Goal: Task Accomplishment & Management: Use online tool/utility

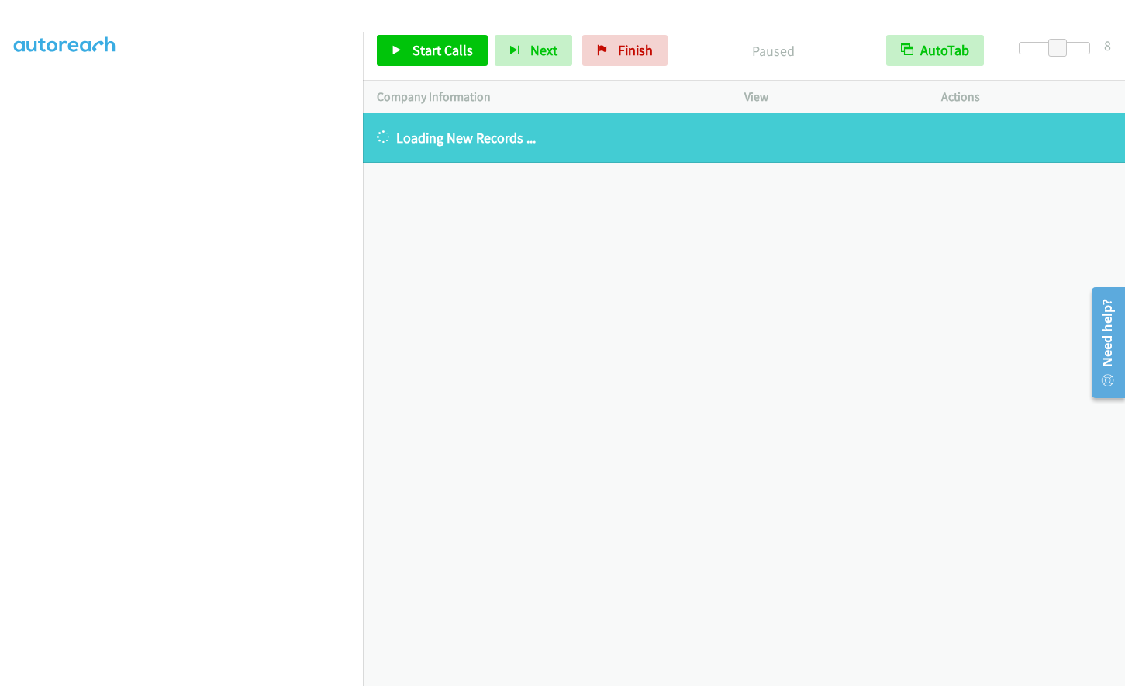
scroll to position [184, 0]
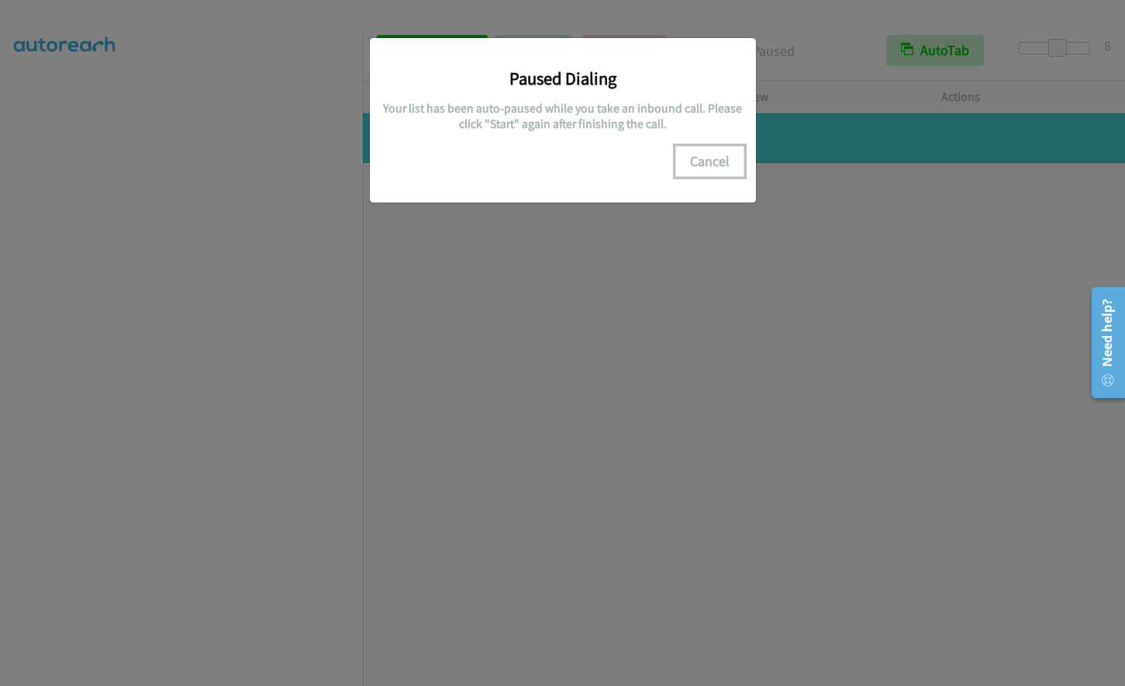
click at [706, 167] on button "Cancel" at bounding box center [709, 161] width 69 height 31
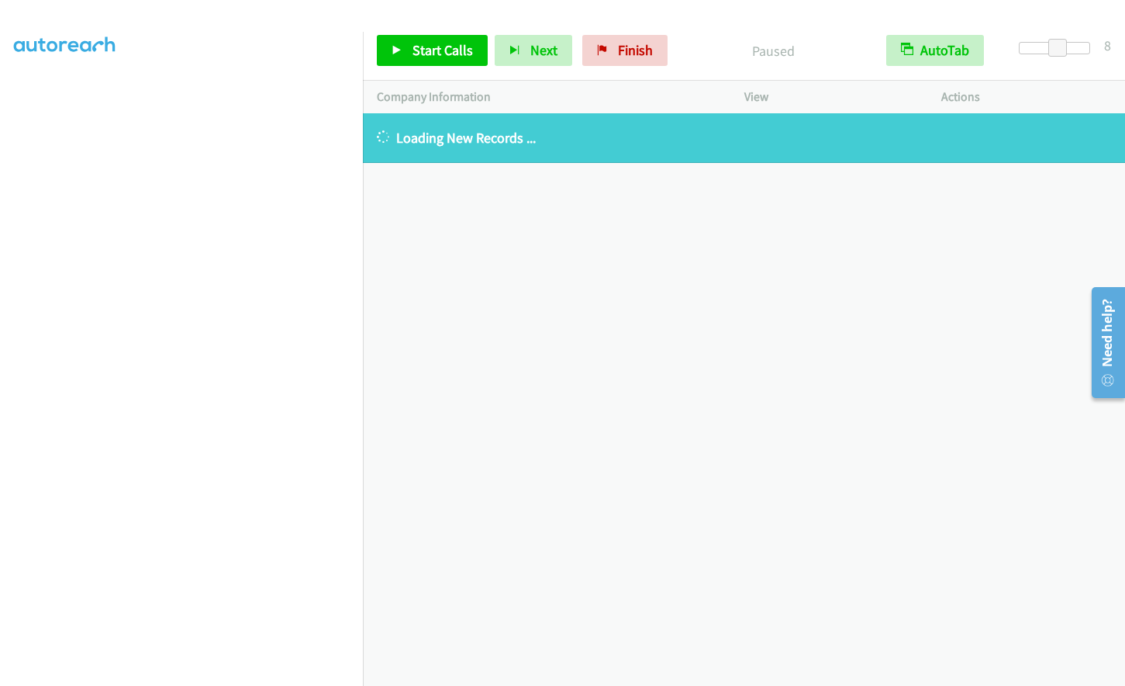
scroll to position [0, 0]
drag, startPoint x: 641, startPoint y: 59, endPoint x: 632, endPoint y: 62, distance: 9.8
click at [641, 58] on link "Finish" at bounding box center [624, 50] width 85 height 31
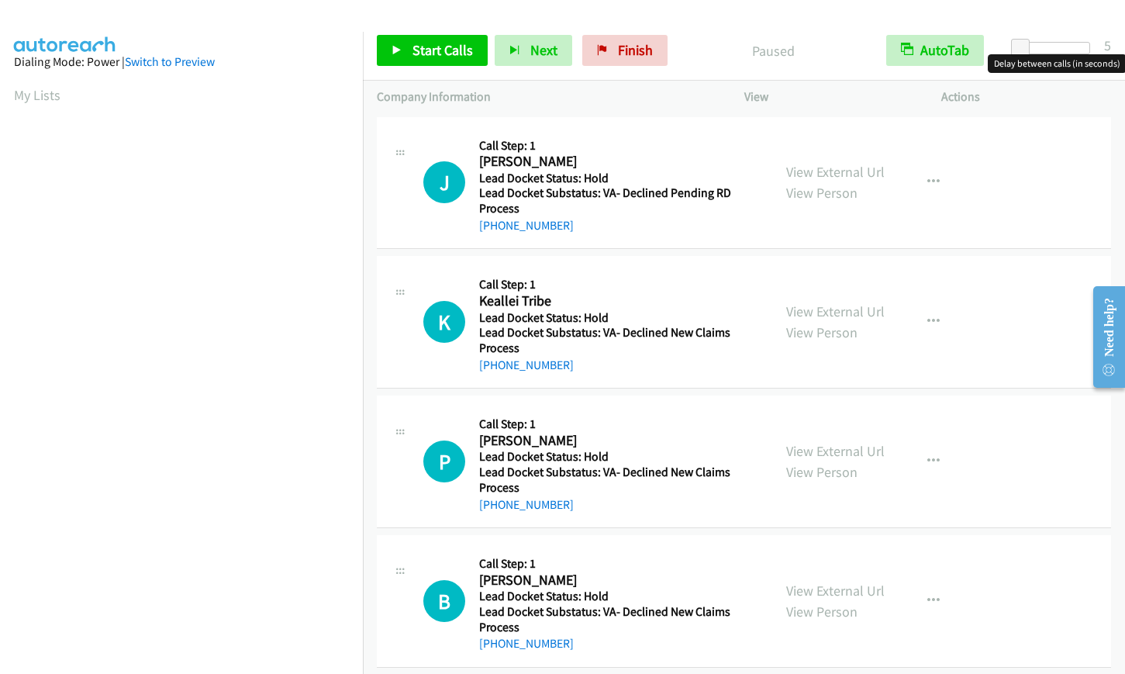
click at [1062, 44] on div at bounding box center [1054, 48] width 71 height 12
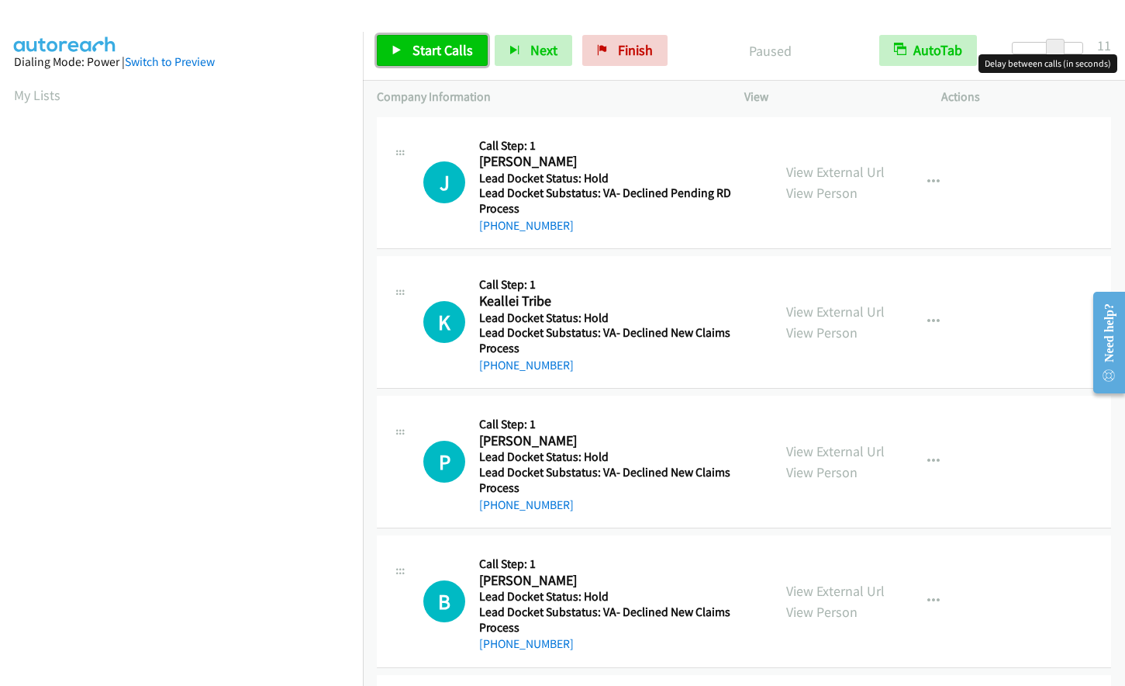
click at [441, 63] on link "Start Calls" at bounding box center [432, 50] width 111 height 31
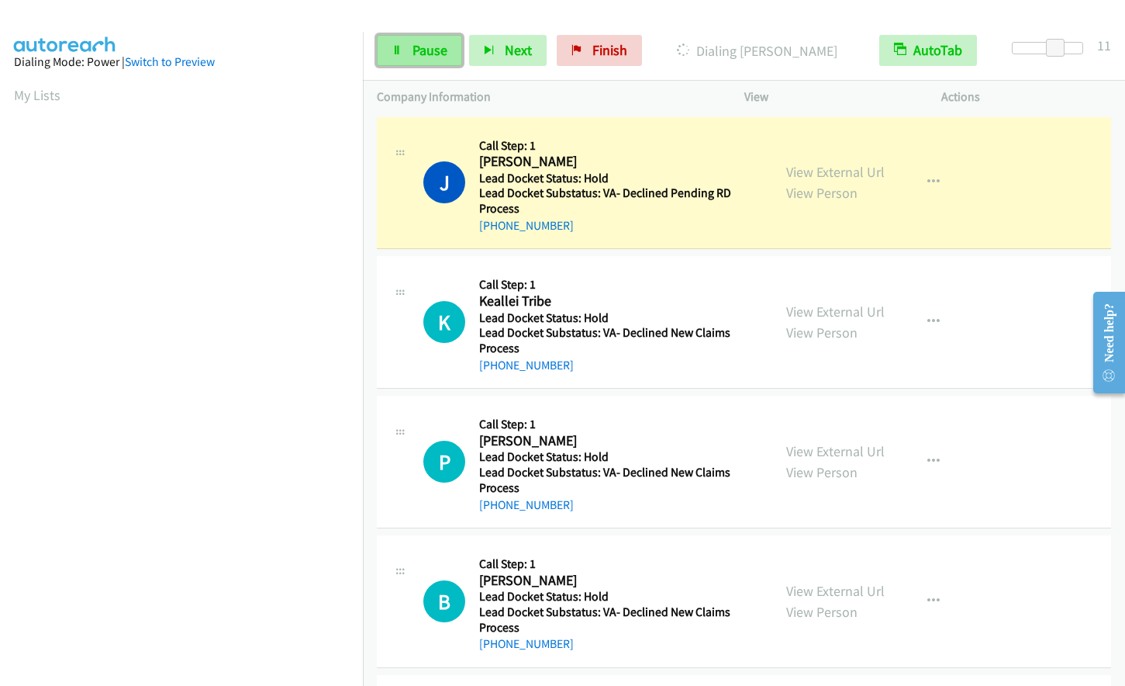
click at [440, 47] on span "Pause" at bounding box center [430, 50] width 35 height 18
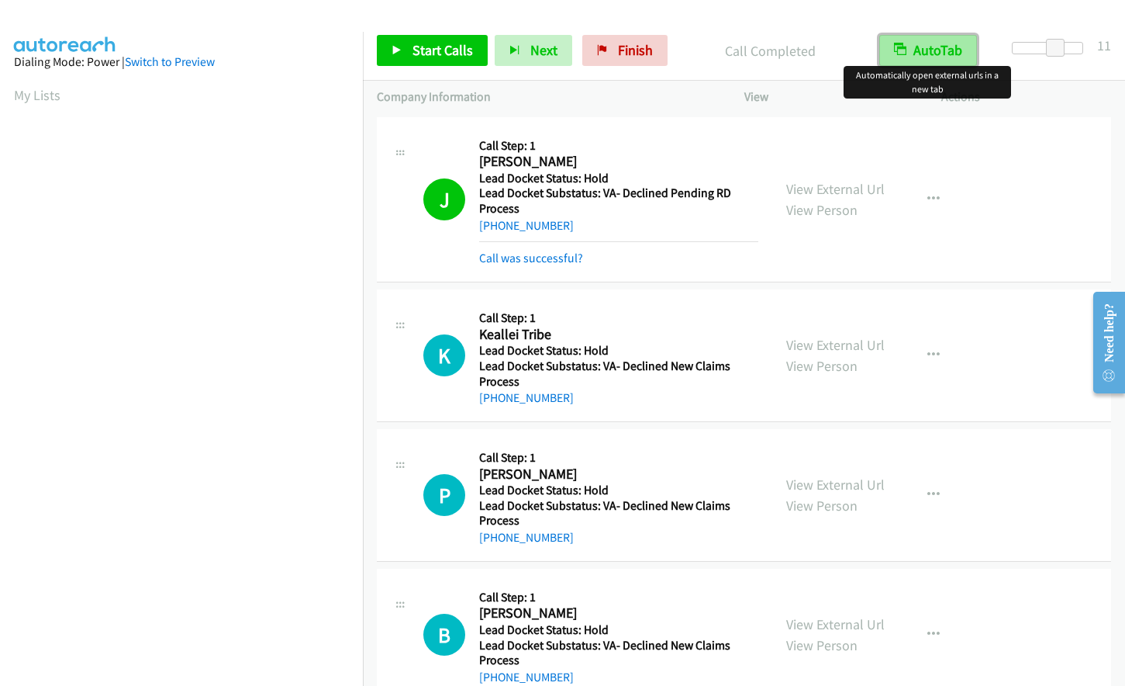
click at [917, 57] on button "AutoTab" at bounding box center [928, 50] width 98 height 31
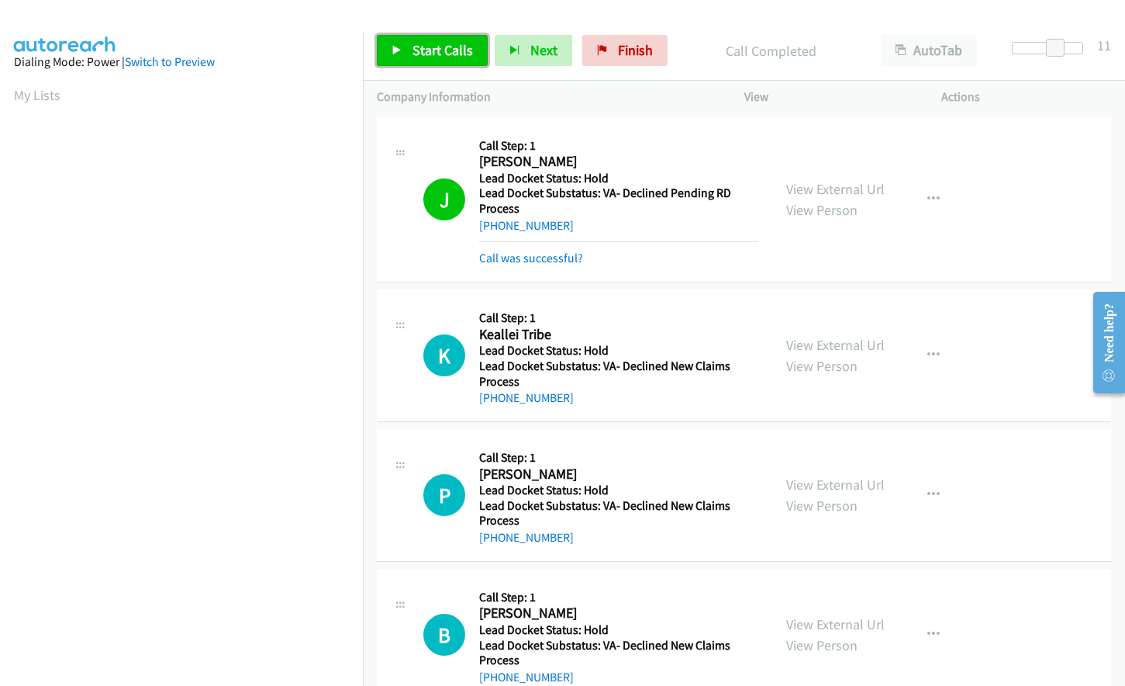
click at [424, 54] on span "Start Calls" at bounding box center [443, 50] width 60 height 18
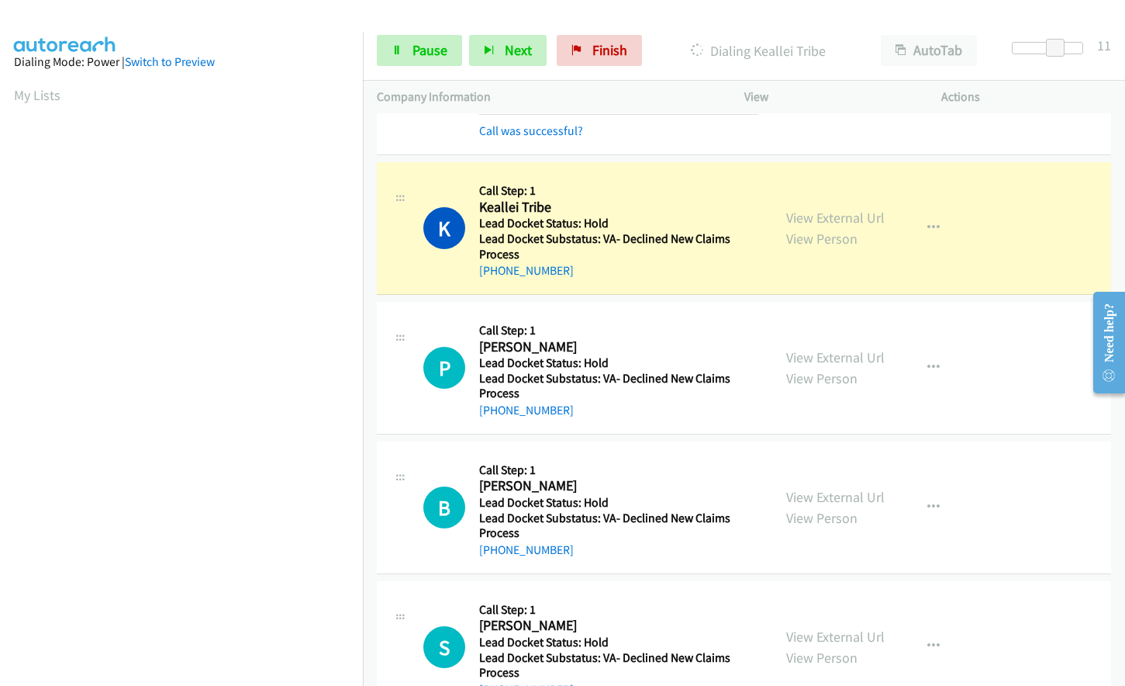
scroll to position [100, 0]
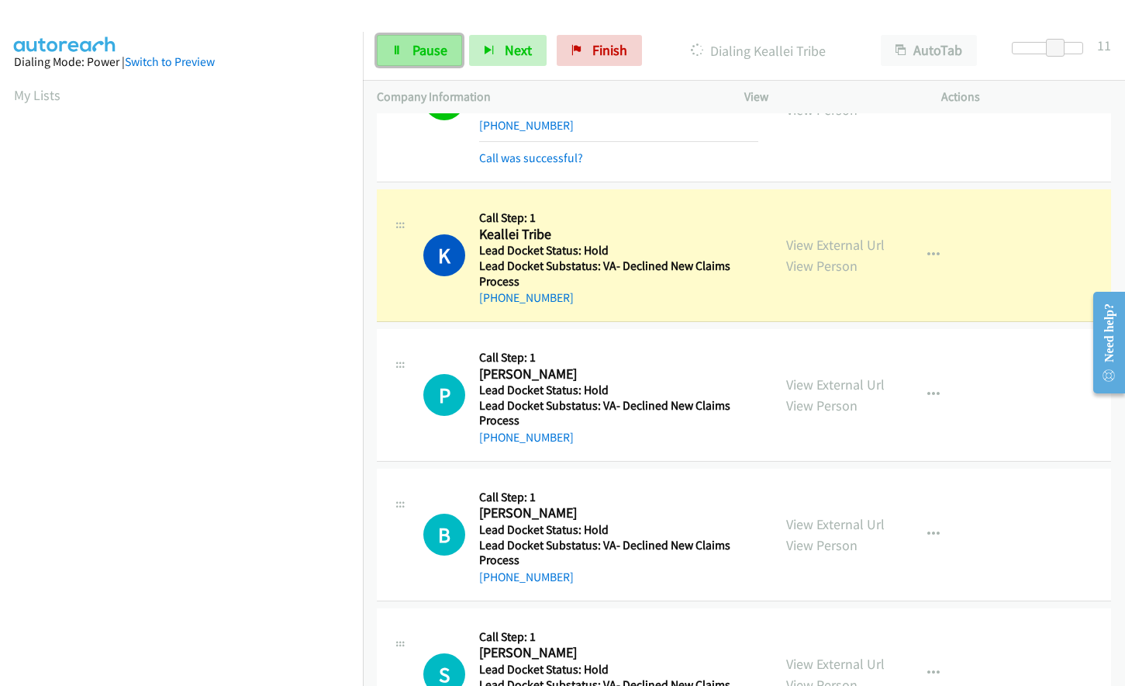
click at [393, 56] on link "Pause" at bounding box center [419, 50] width 85 height 31
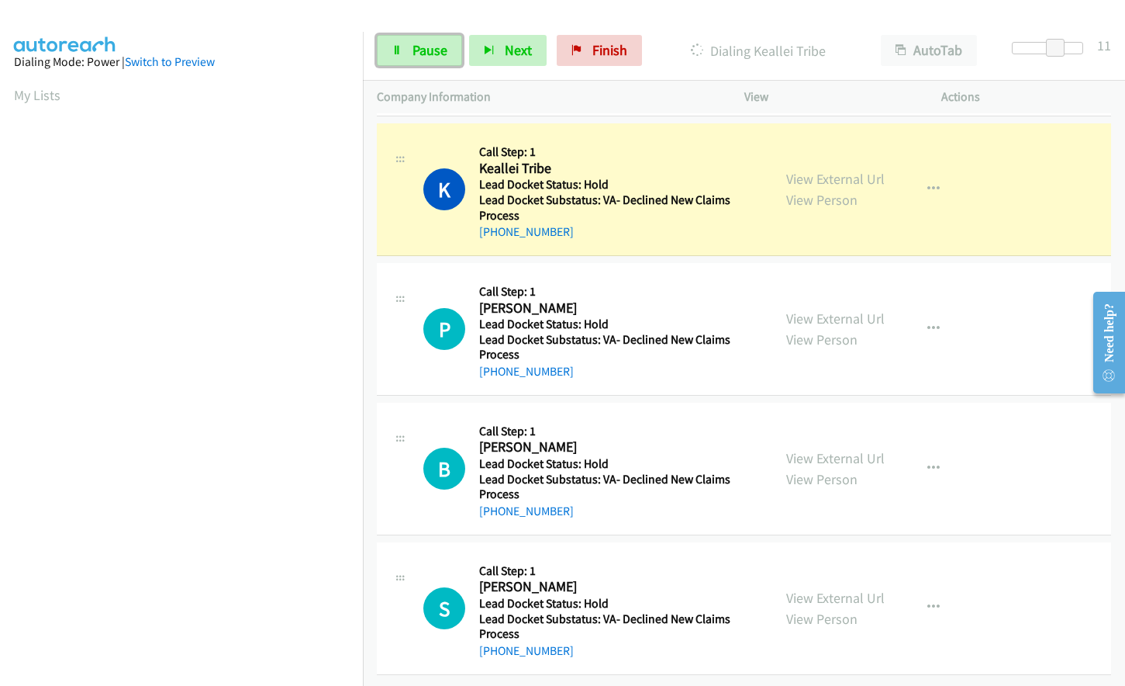
scroll to position [184, 0]
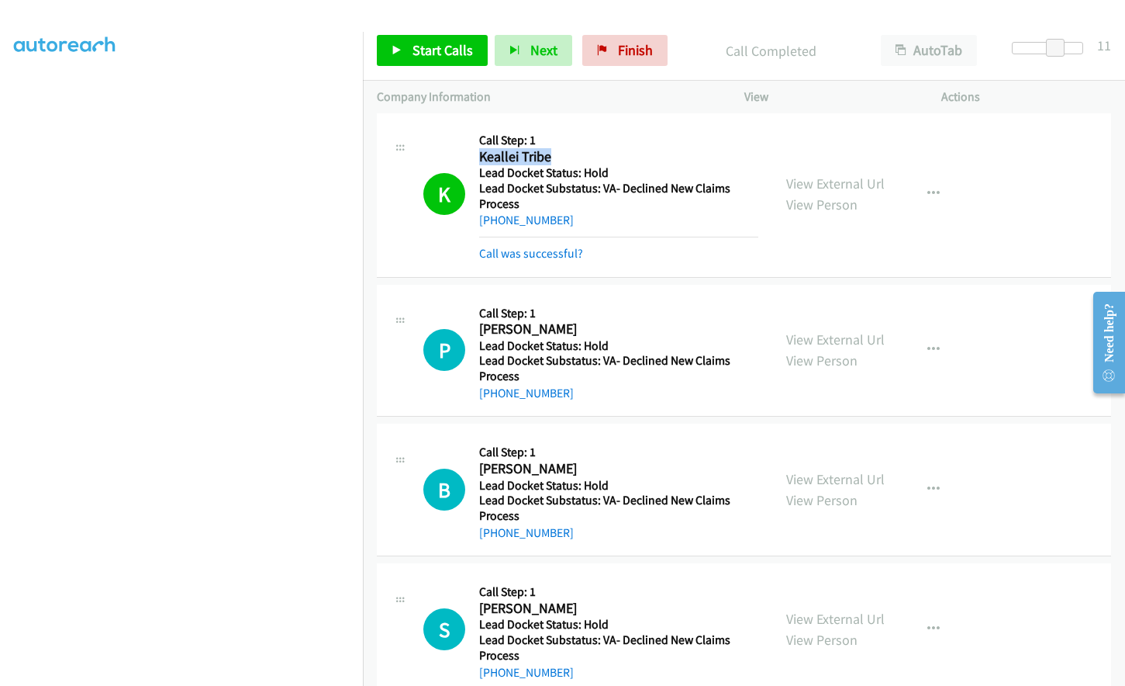
drag, startPoint x: 479, startPoint y: 154, endPoint x: 553, endPoint y: 148, distance: 73.9
click at [553, 148] on h2 "Keallei Tribe" at bounding box center [615, 157] width 273 height 18
copy h2 "Keallei Tribe"
click at [404, 47] on link "Start Calls" at bounding box center [432, 50] width 111 height 31
click at [377, 48] on link "Pause" at bounding box center [419, 50] width 85 height 31
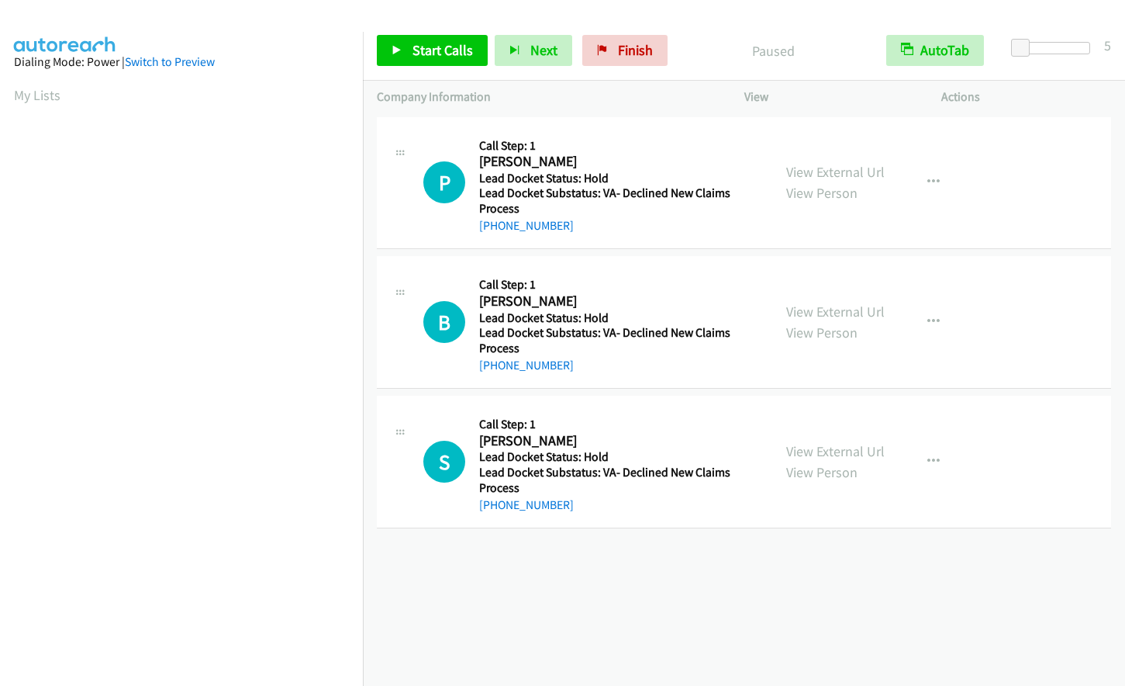
click at [831, 29] on div "Start Calls Pause Next Finish Paused AutoTab AutoTab 5" at bounding box center [744, 51] width 762 height 60
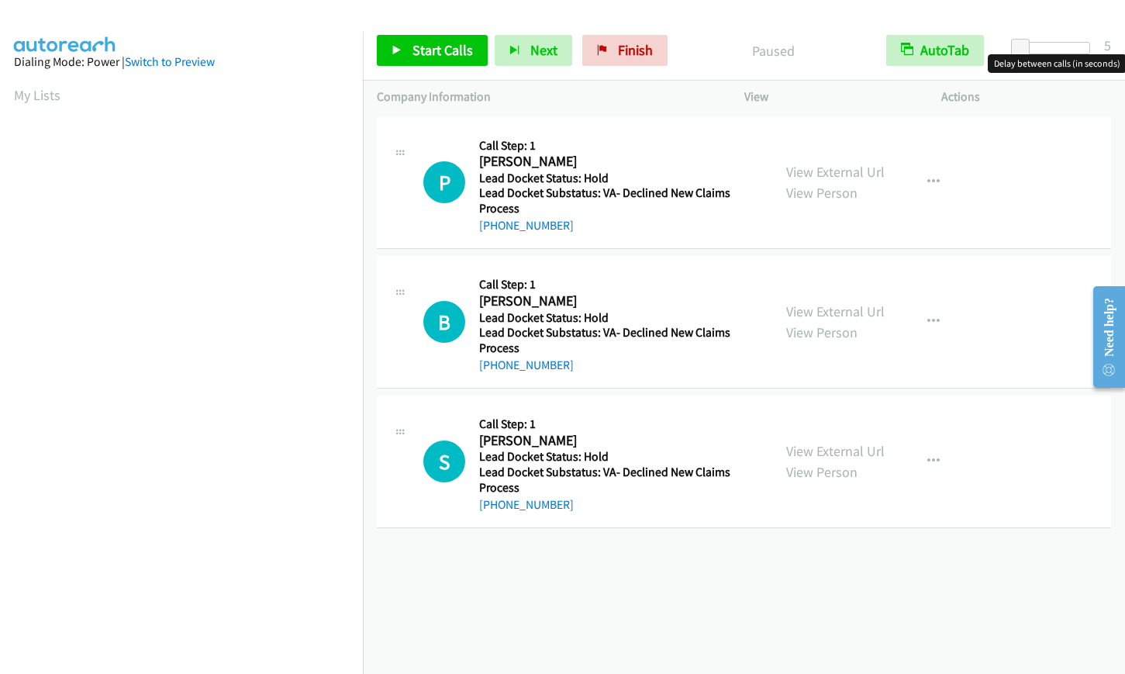
click at [1062, 47] on div at bounding box center [1054, 48] width 71 height 12
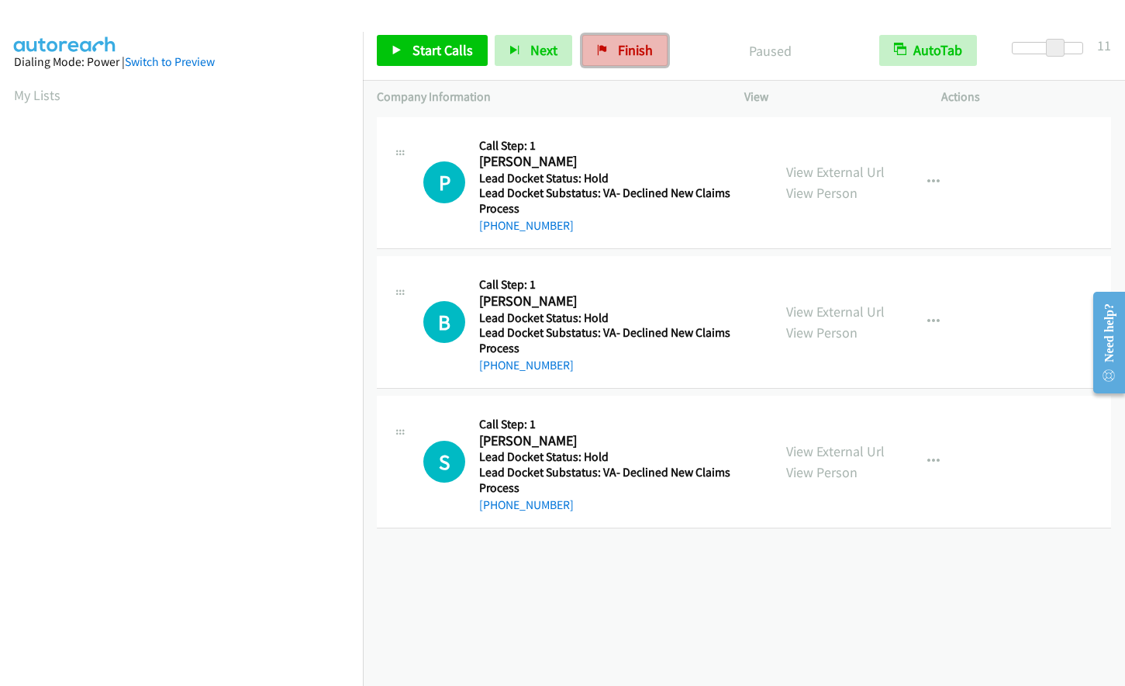
click at [641, 54] on span "Finish" at bounding box center [635, 50] width 35 height 18
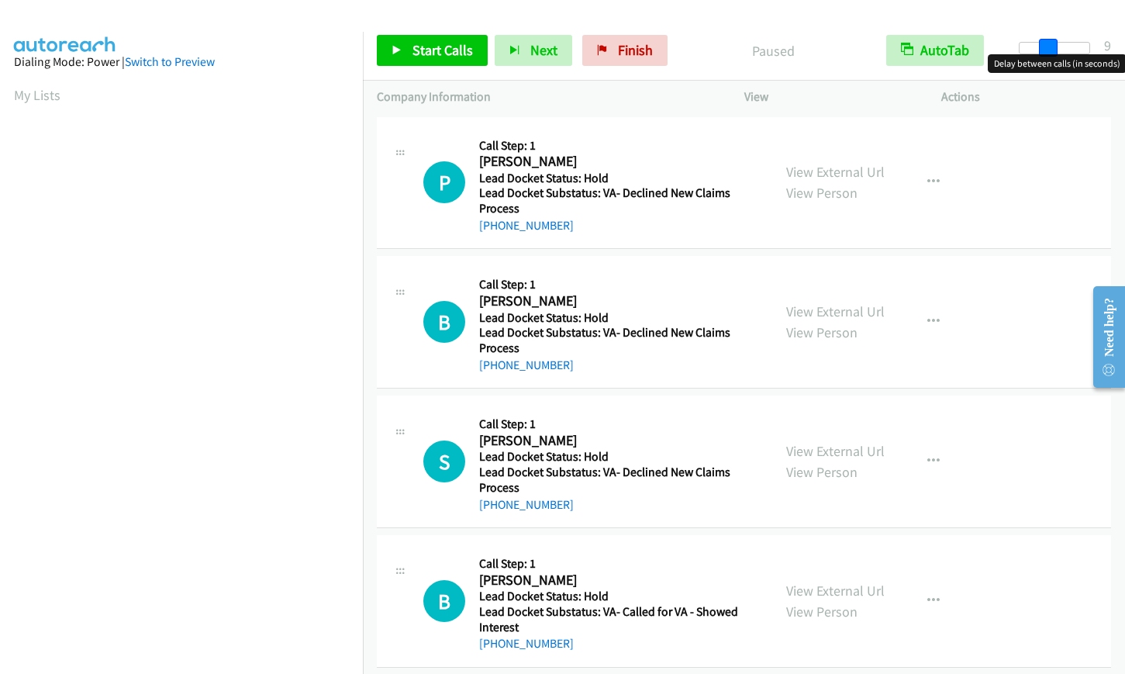
click at [1051, 50] on div at bounding box center [1054, 48] width 71 height 12
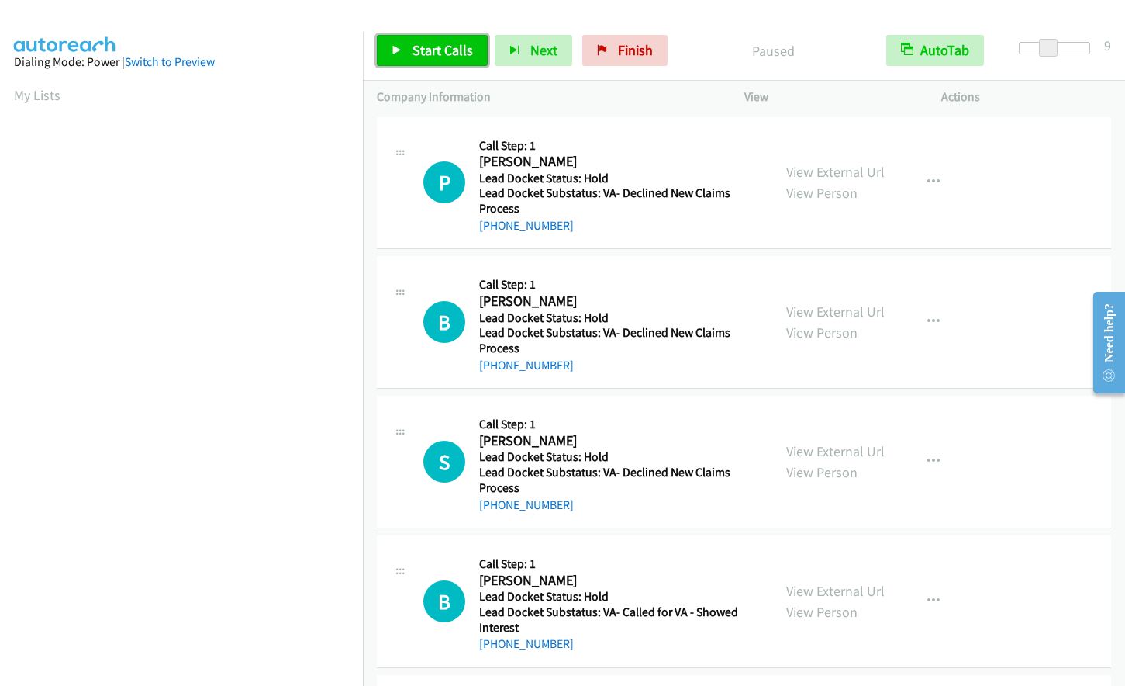
click at [441, 52] on span "Start Calls" at bounding box center [443, 50] width 60 height 18
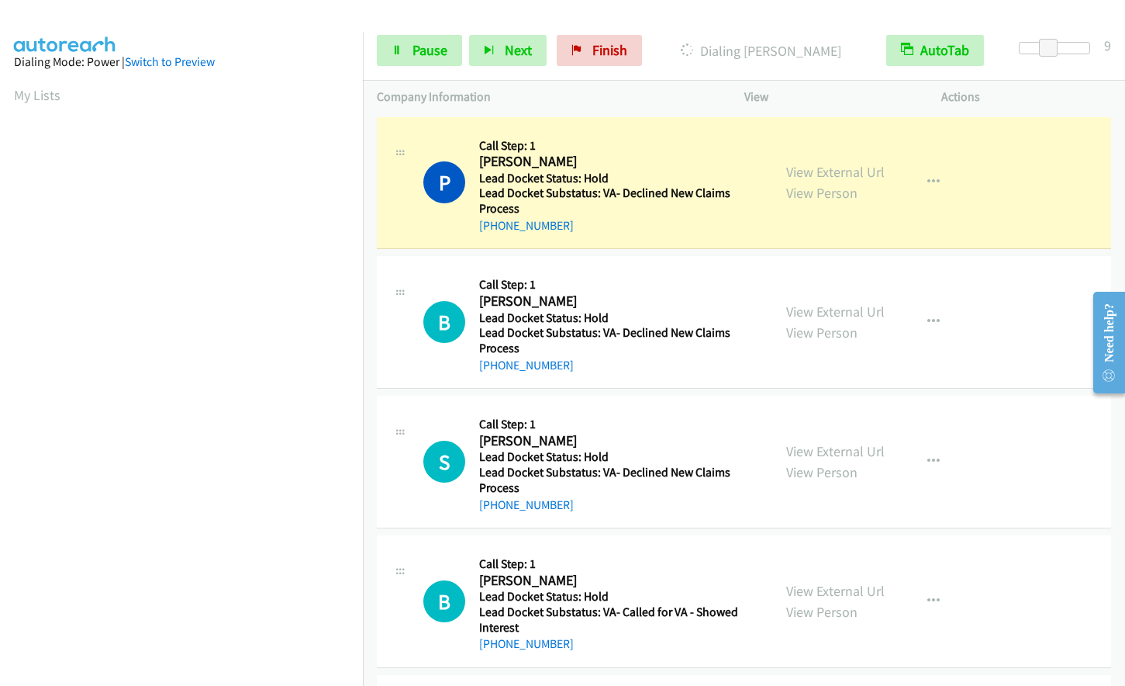
scroll to position [184, 0]
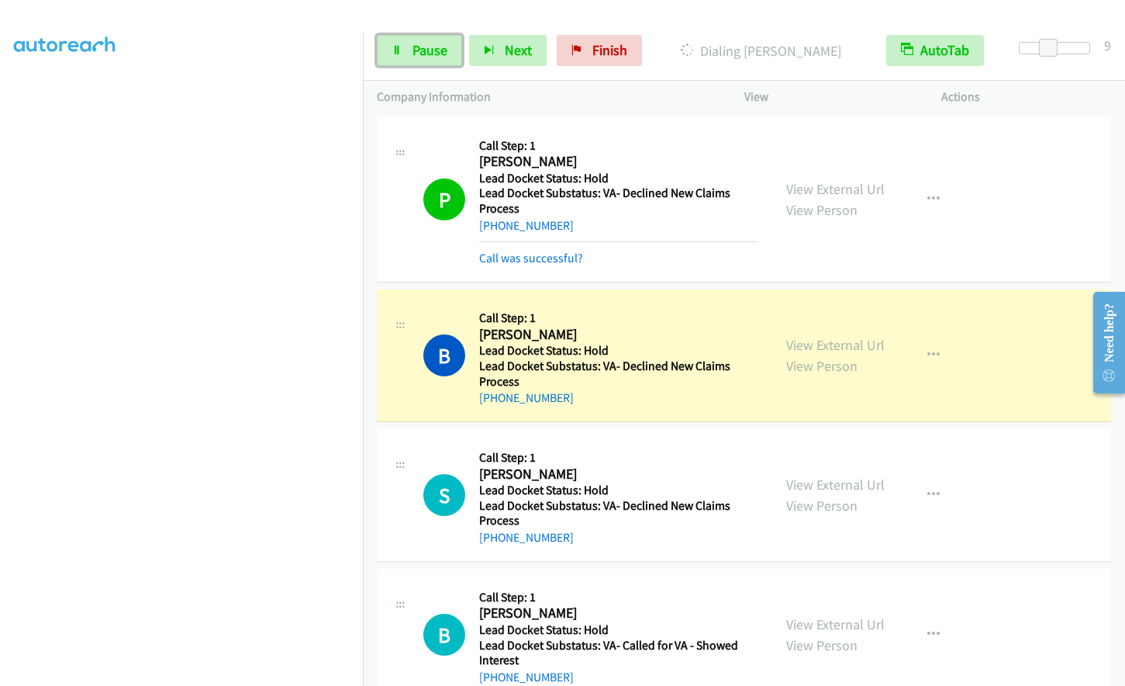
drag, startPoint x: 423, startPoint y: 58, endPoint x: 420, endPoint y: 110, distance: 52.1
click at [423, 58] on span "Pause" at bounding box center [430, 50] width 35 height 18
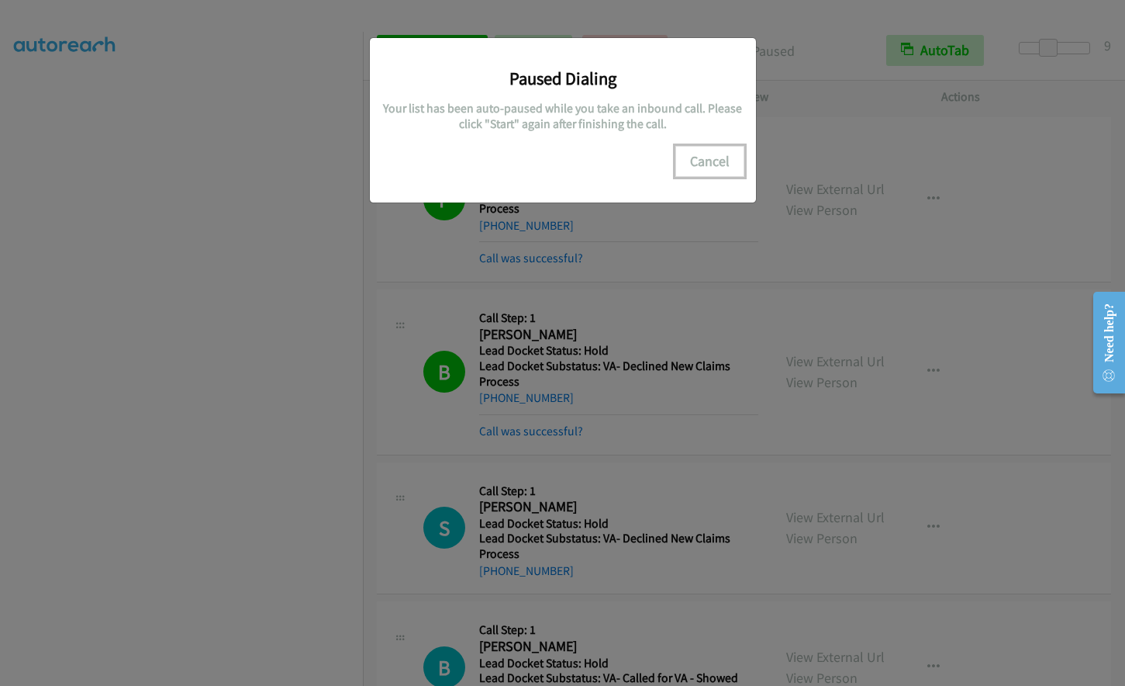
click at [710, 160] on button "Cancel" at bounding box center [709, 161] width 69 height 31
click at [710, 158] on button "Cancel" at bounding box center [709, 161] width 69 height 31
drag, startPoint x: 709, startPoint y: 159, endPoint x: 677, endPoint y: 171, distance: 34.1
click at [708, 160] on button "Cancel" at bounding box center [709, 161] width 69 height 31
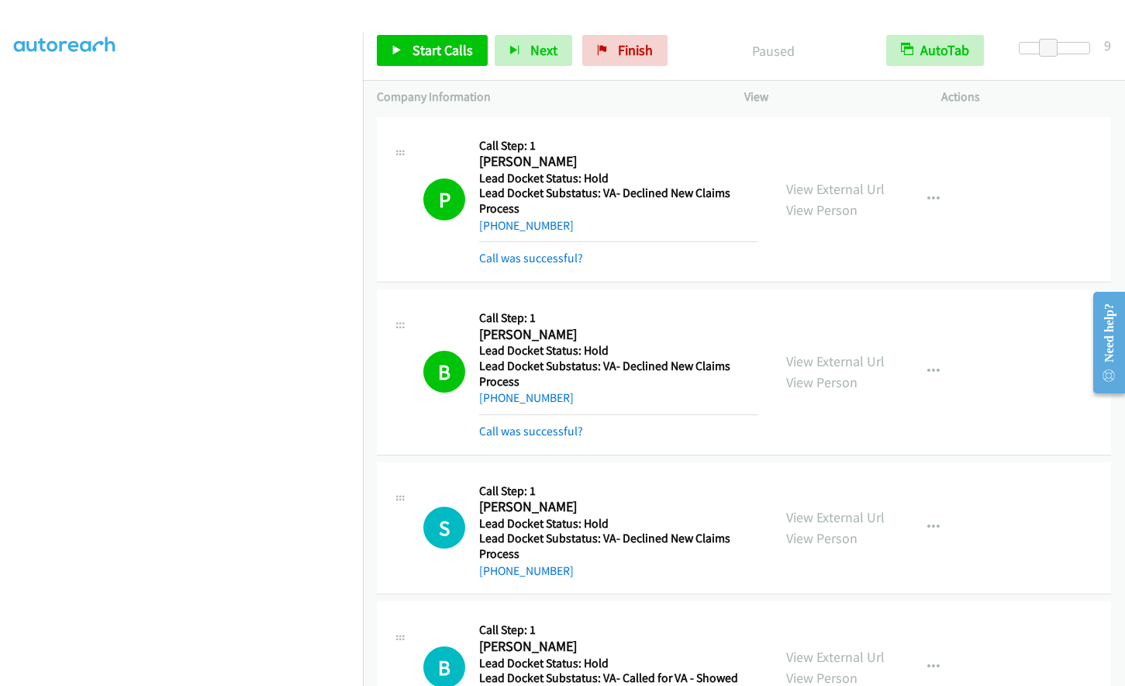
scroll to position [151, 0]
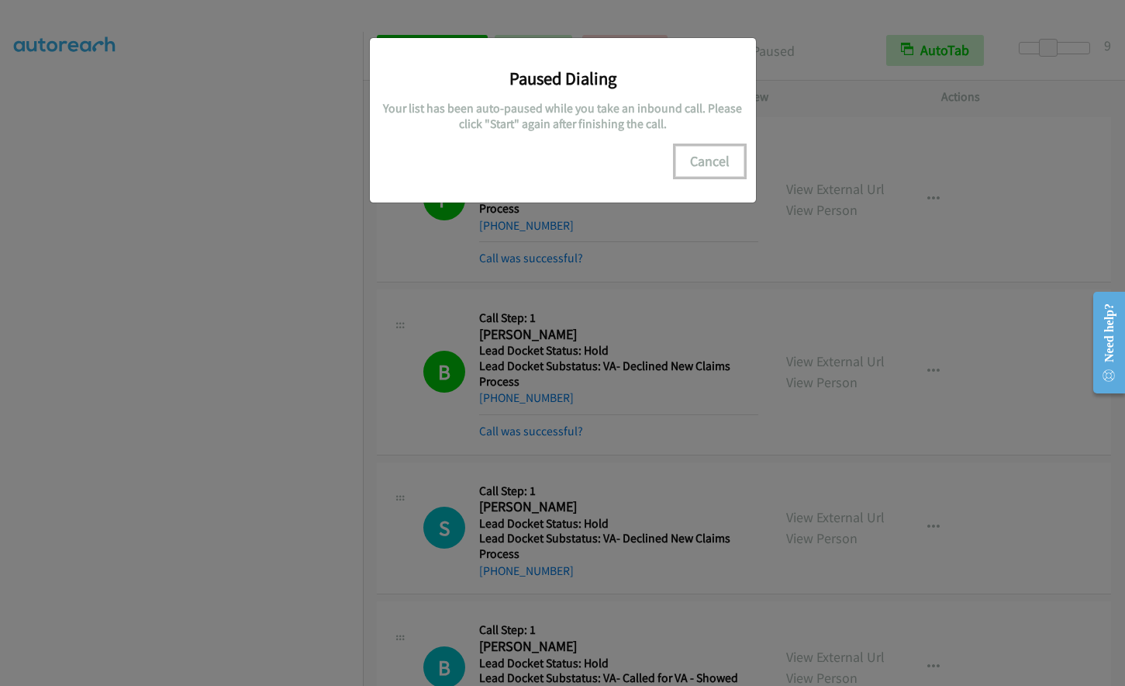
click at [702, 156] on button "Cancel" at bounding box center [709, 161] width 69 height 31
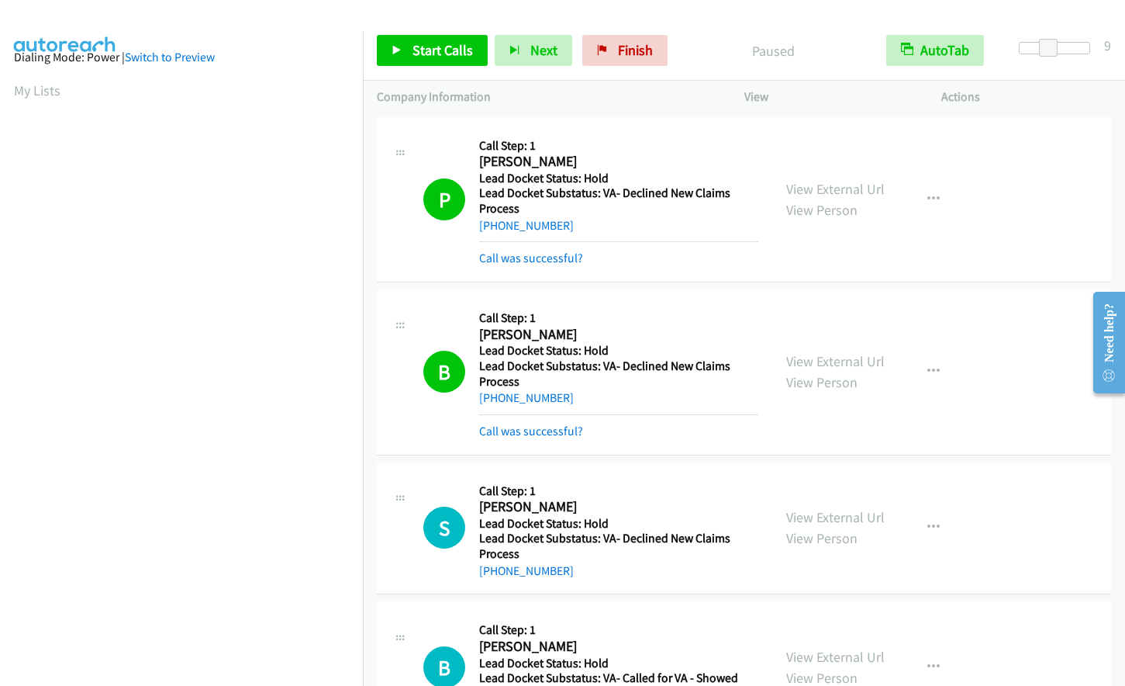
scroll to position [0, 0]
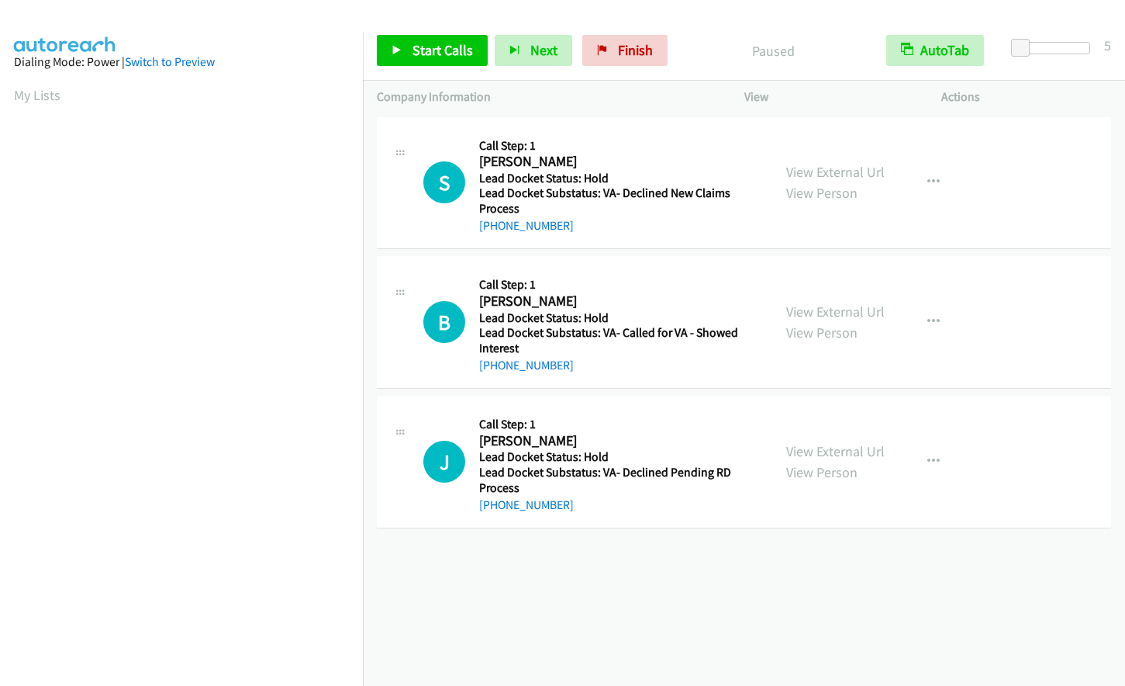
click at [831, 16] on div at bounding box center [555, 30] width 1111 height 60
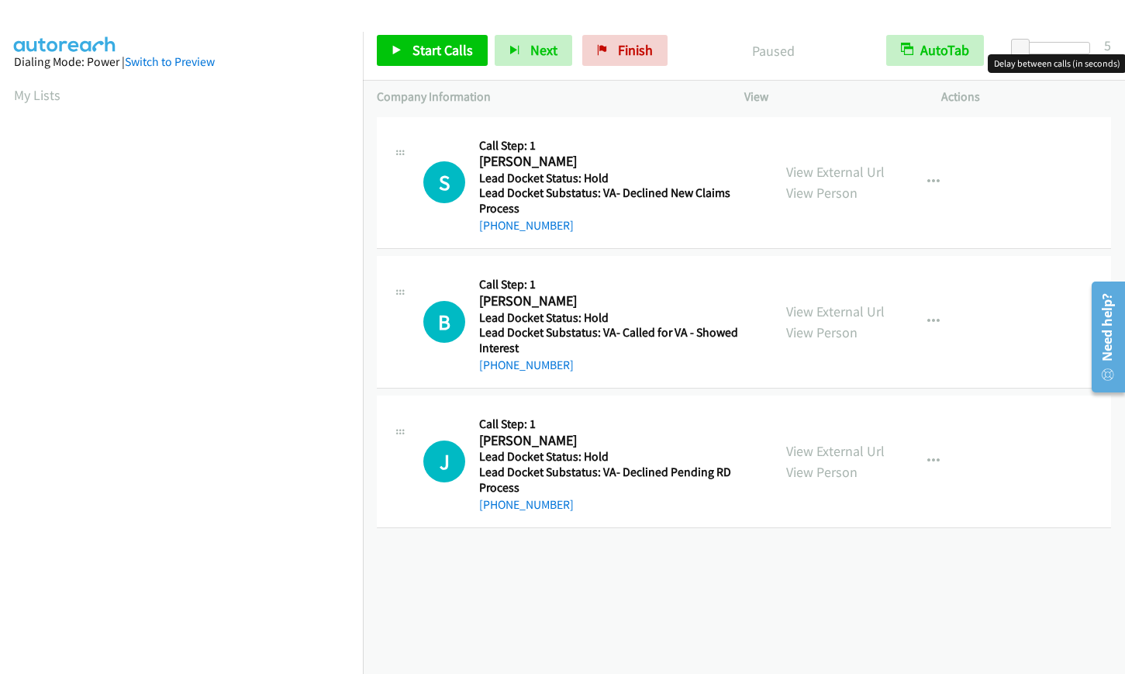
click at [1059, 47] on div at bounding box center [1054, 48] width 71 height 12
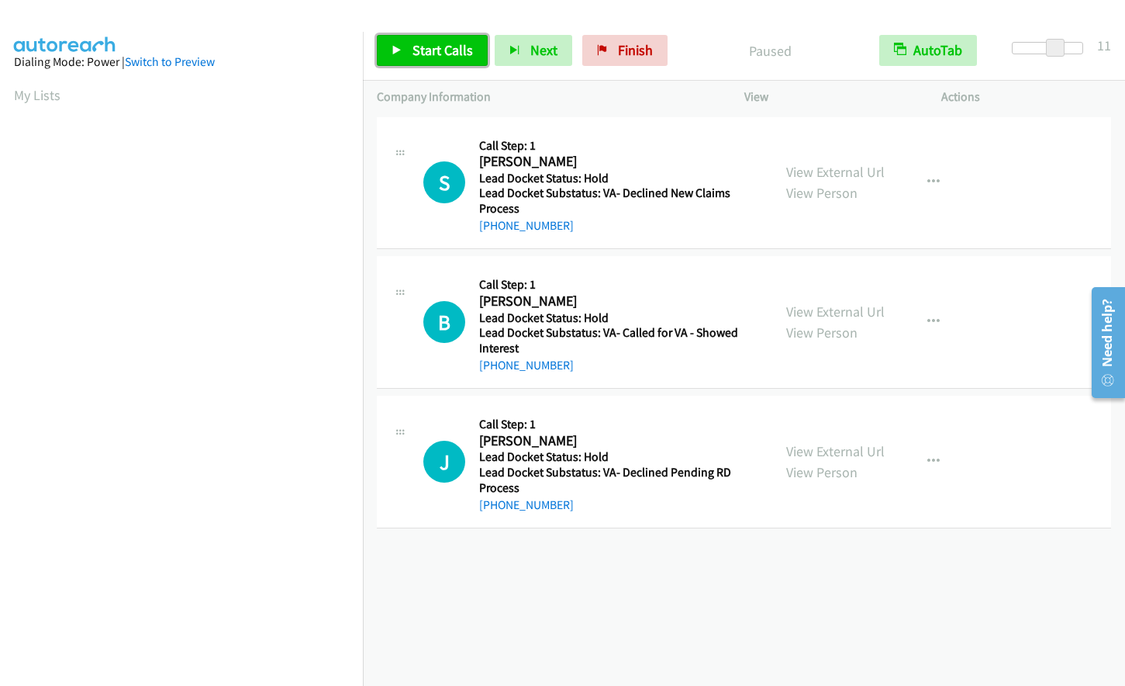
click at [434, 48] on span "Start Calls" at bounding box center [443, 50] width 60 height 18
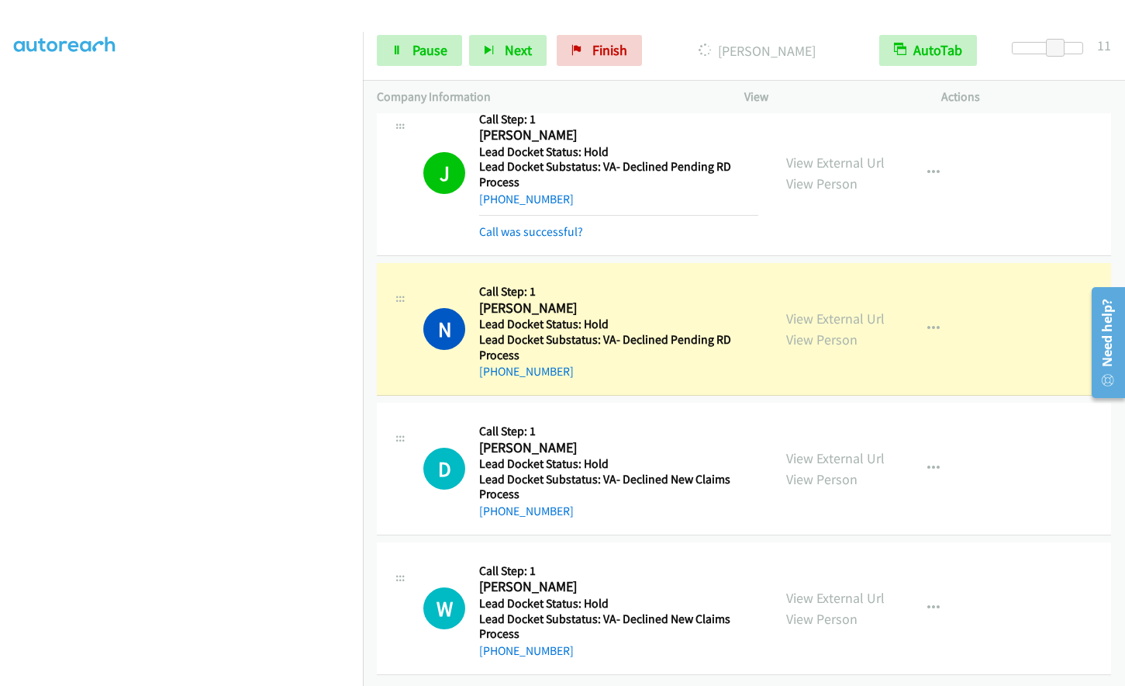
scroll to position [383, 0]
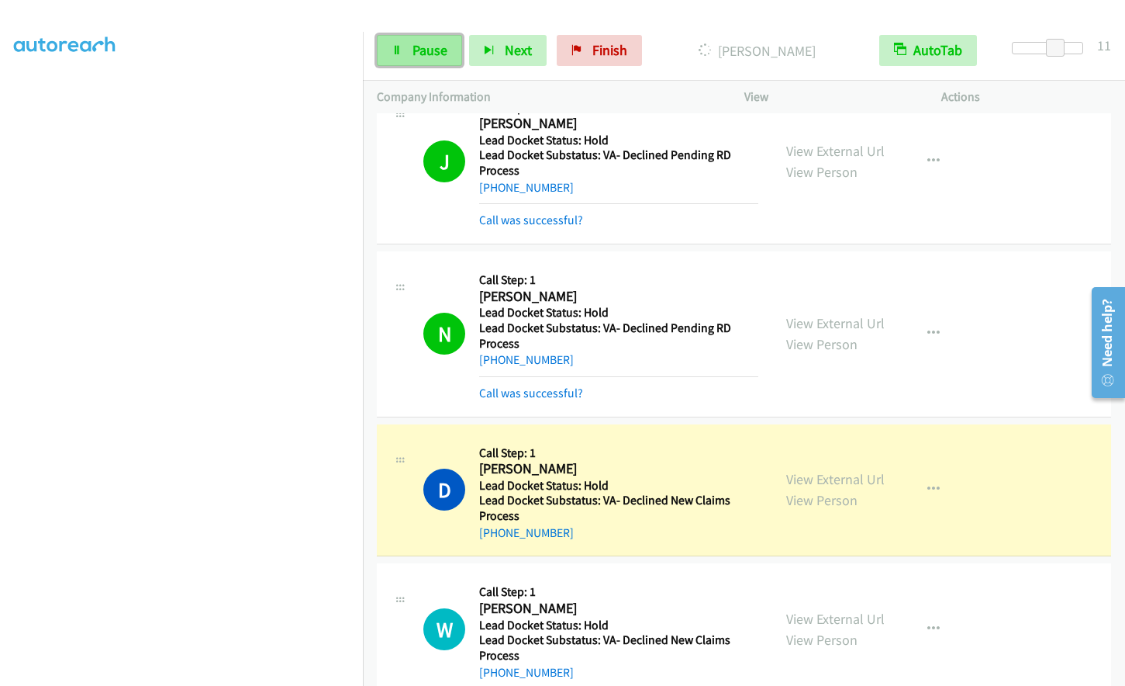
click at [440, 44] on span "Pause" at bounding box center [430, 50] width 35 height 18
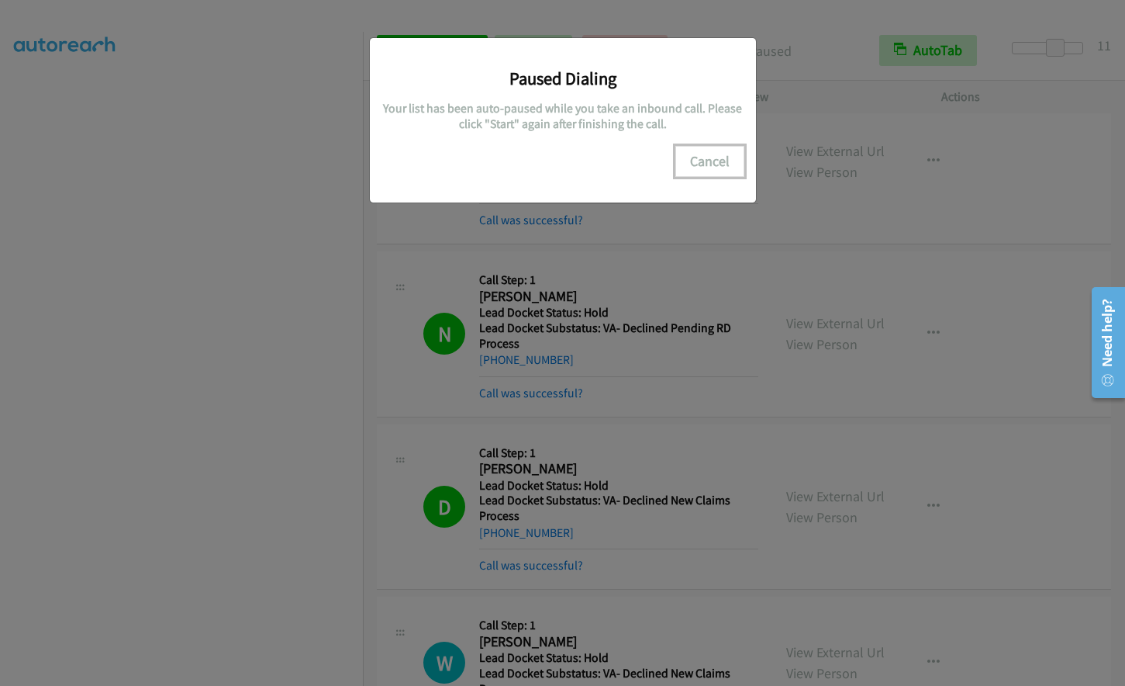
click at [727, 150] on button "Cancel" at bounding box center [709, 161] width 69 height 31
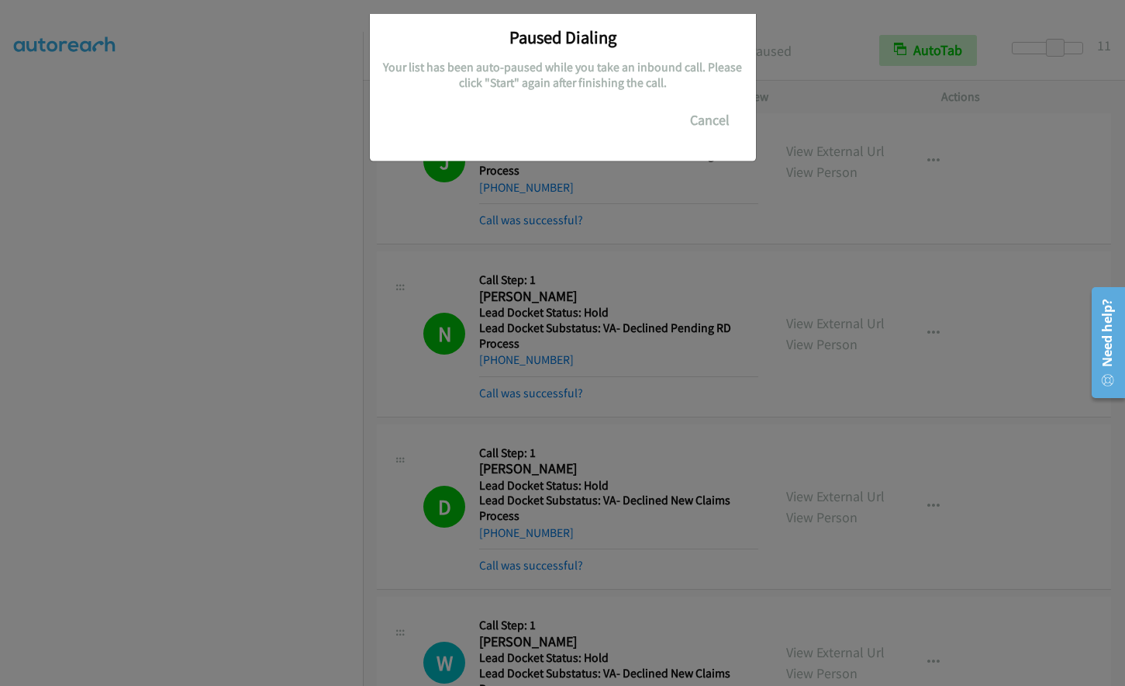
drag, startPoint x: 724, startPoint y: 153, endPoint x: 566, endPoint y: 185, distance: 160.6
click at [720, 154] on div "Paused Dialing Your list has been auto-paused while you take an inbound call. P…" at bounding box center [563, 79] width 386 height 164
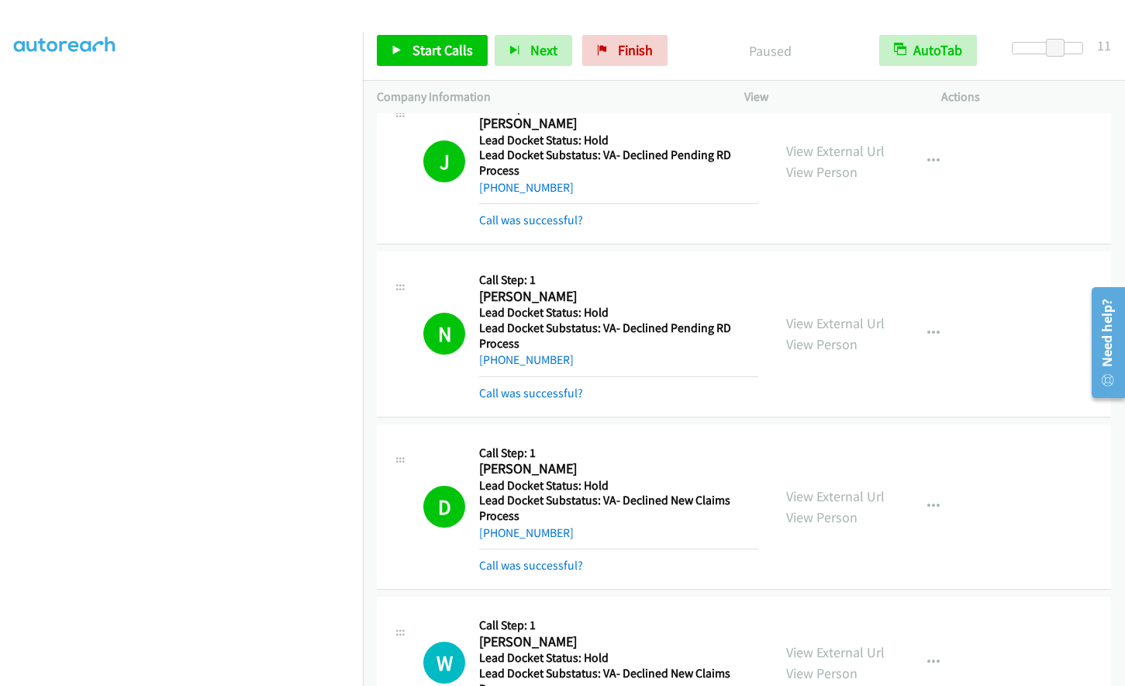
scroll to position [184, 0]
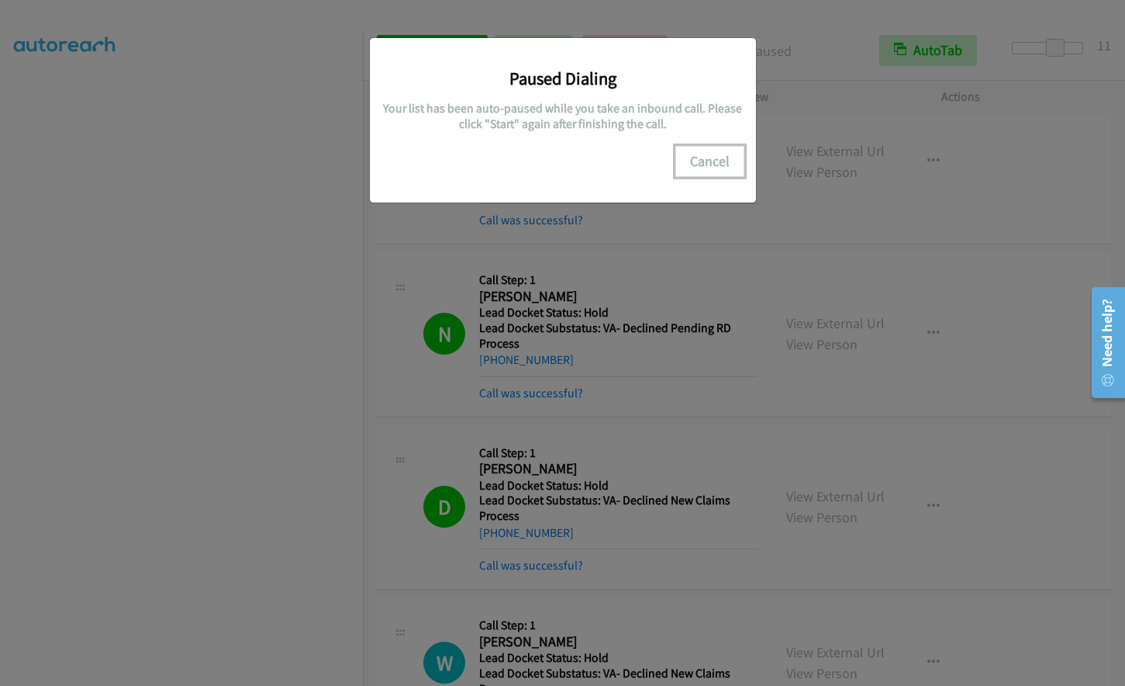
click at [721, 176] on button "Cancel" at bounding box center [709, 161] width 69 height 31
click at [720, 162] on button "Cancel" at bounding box center [709, 161] width 69 height 31
click at [710, 161] on button "Cancel" at bounding box center [709, 161] width 69 height 31
click at [726, 161] on button "Cancel" at bounding box center [709, 161] width 69 height 31
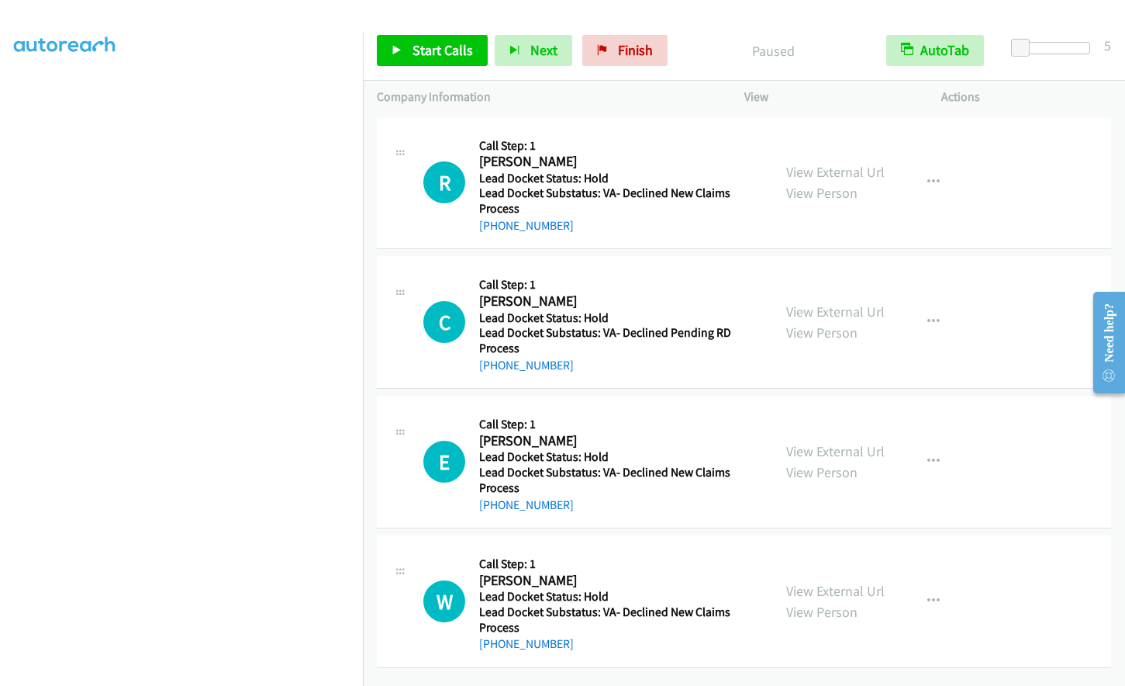
scroll to position [151, 0]
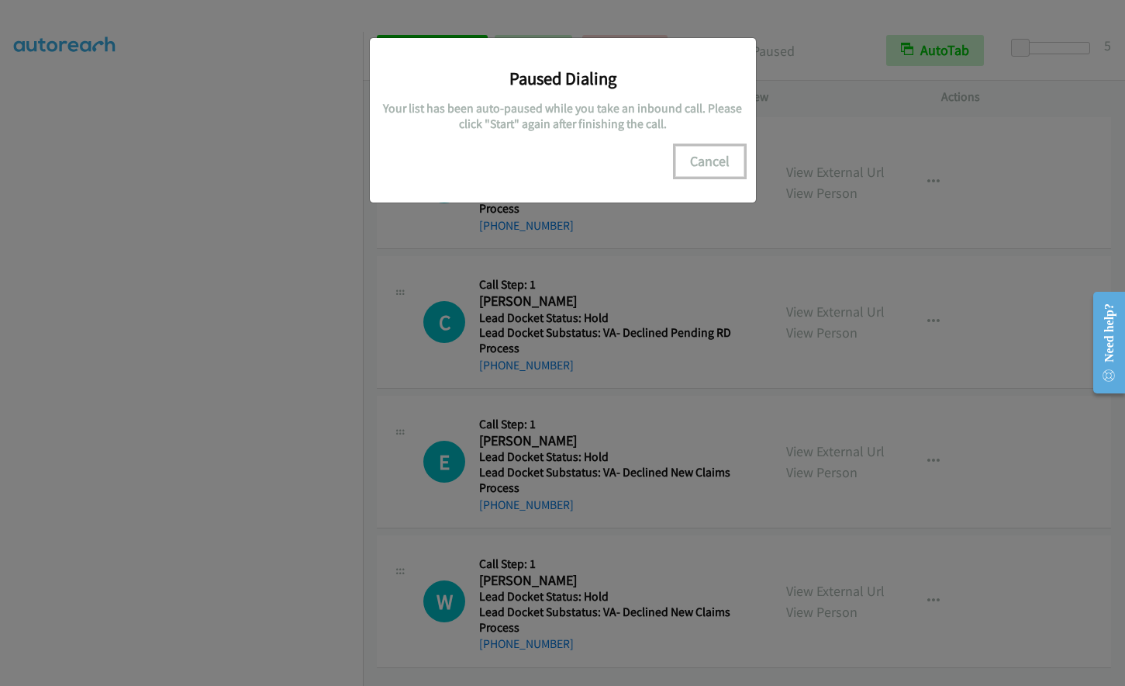
click at [709, 157] on button "Cancel" at bounding box center [709, 161] width 69 height 31
click at [712, 164] on button "Cancel" at bounding box center [709, 161] width 69 height 31
drag, startPoint x: 709, startPoint y: 149, endPoint x: 437, endPoint y: 426, distance: 388.3
click at [702, 158] on button "Cancel" at bounding box center [709, 161] width 69 height 31
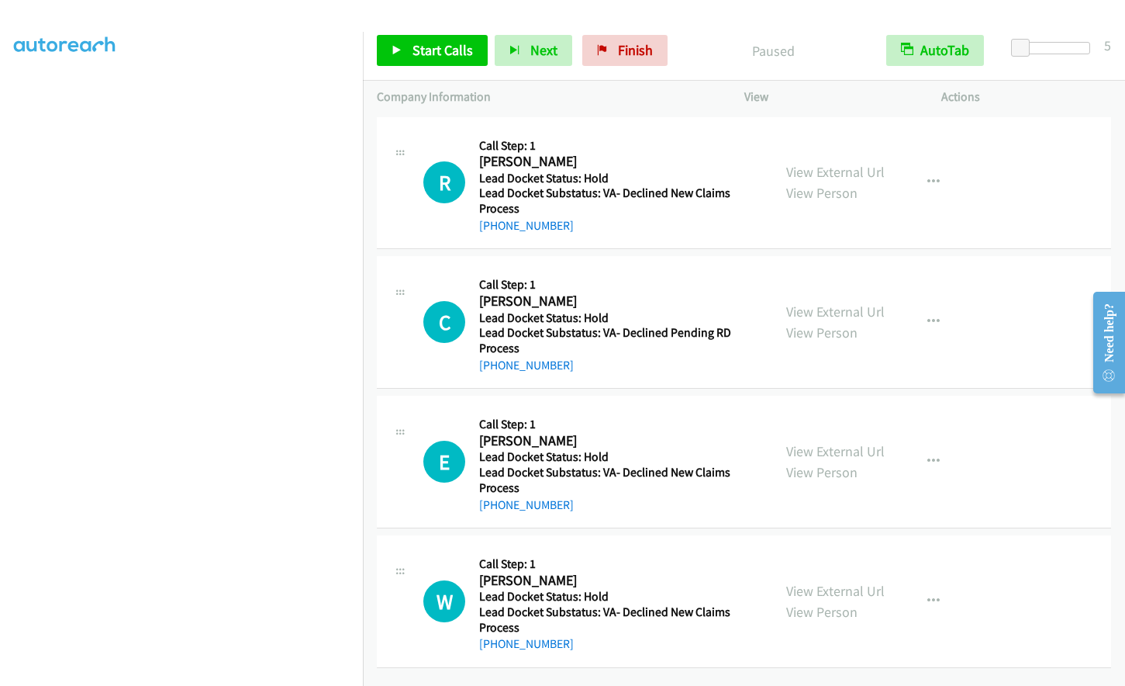
scroll to position [184, 0]
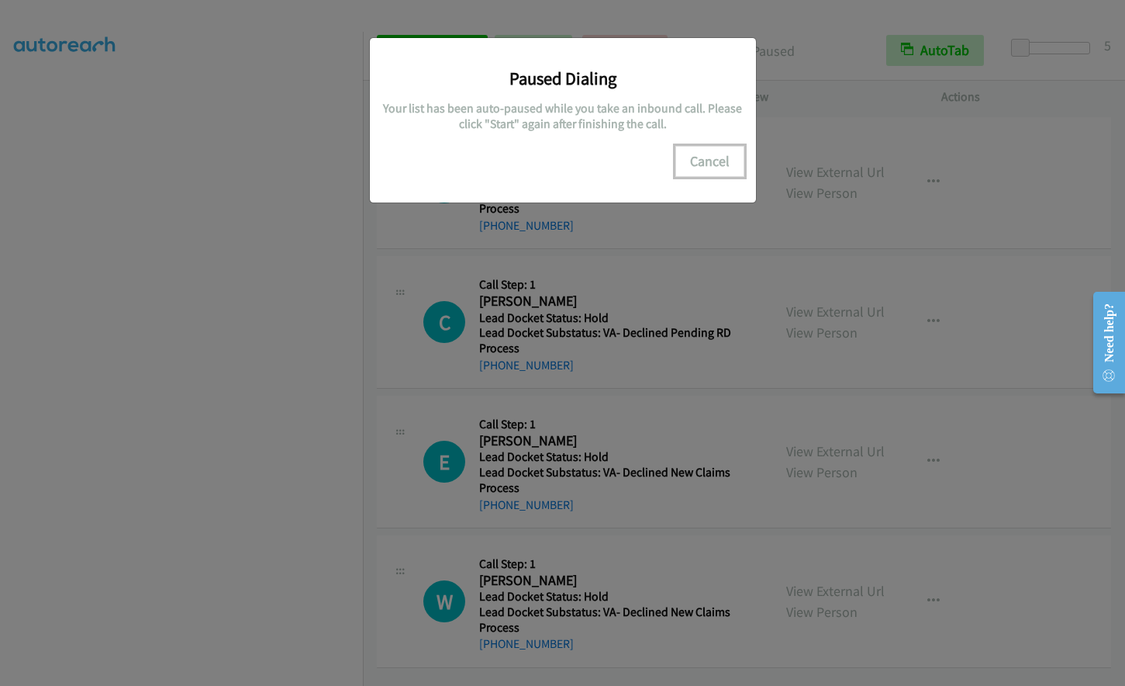
click at [710, 161] on button "Cancel" at bounding box center [709, 161] width 69 height 31
click at [722, 156] on button "Cancel" at bounding box center [709, 161] width 69 height 31
drag, startPoint x: 720, startPoint y: 160, endPoint x: 607, endPoint y: 230, distance: 133.0
click at [721, 159] on button "Cancel" at bounding box center [709, 161] width 69 height 31
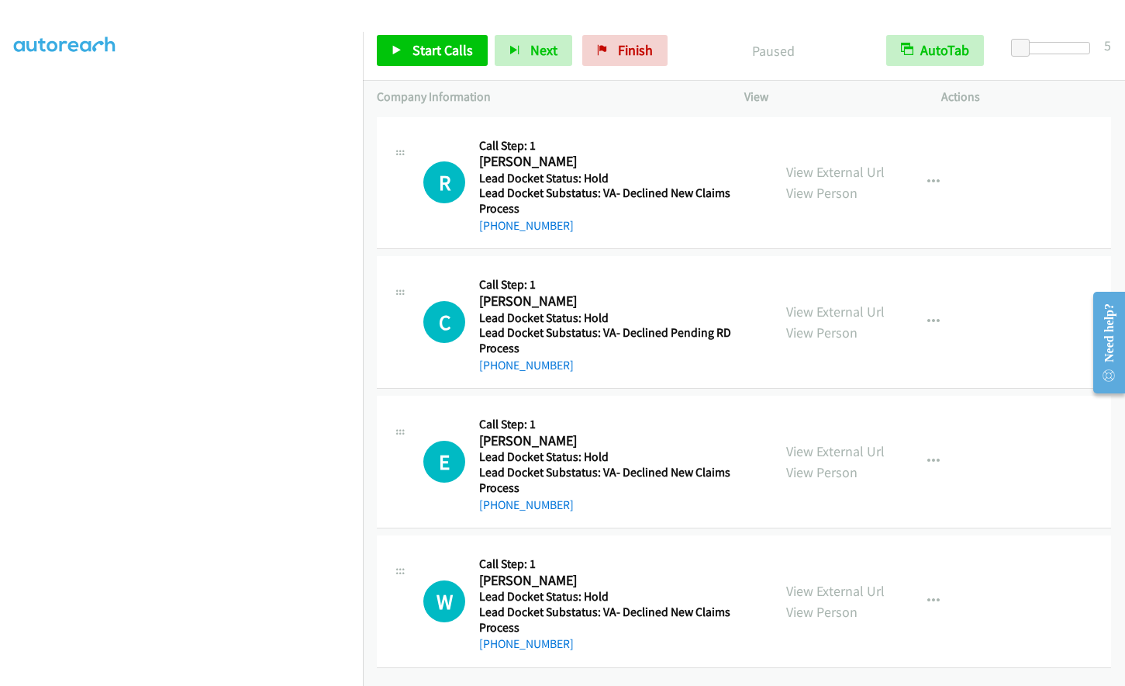
scroll to position [151, 0]
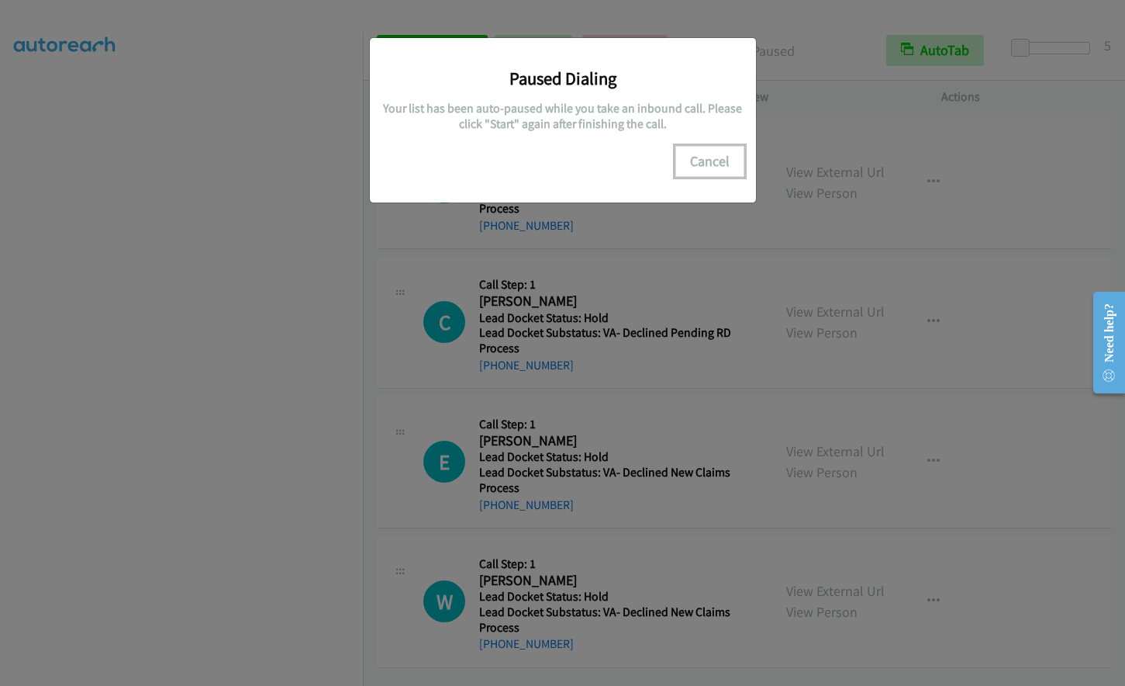
drag, startPoint x: 701, startPoint y: 158, endPoint x: 128, endPoint y: 516, distance: 675.5
click at [702, 158] on button "Cancel" at bounding box center [709, 161] width 69 height 31
drag, startPoint x: 701, startPoint y: 159, endPoint x: 655, endPoint y: 179, distance: 50.0
click at [701, 159] on button "Cancel" at bounding box center [709, 161] width 69 height 31
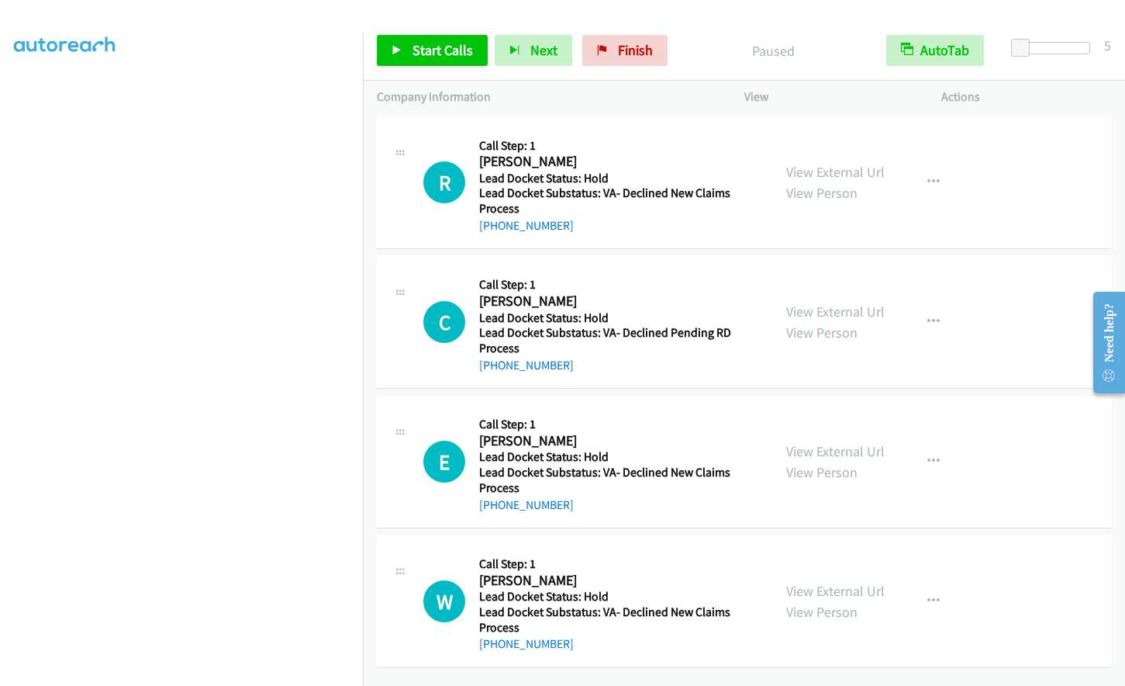
scroll to position [0, 0]
